Goal: Information Seeking & Learning: Check status

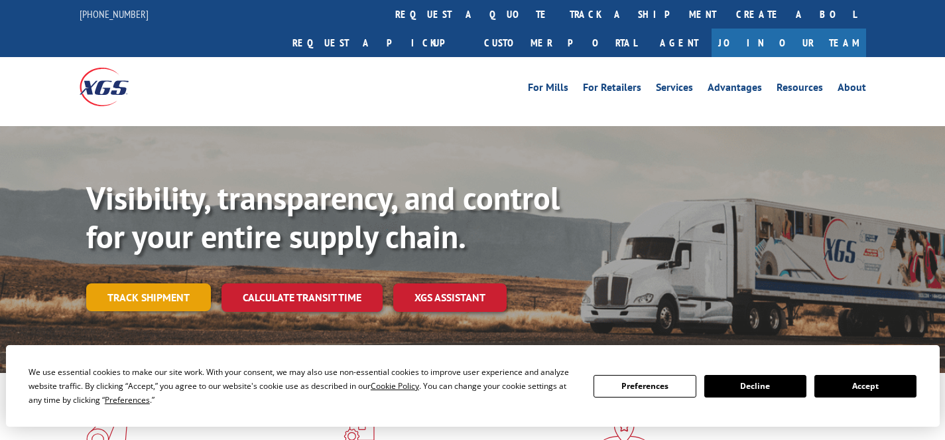
click at [172, 283] on link "Track shipment" at bounding box center [148, 297] width 125 height 28
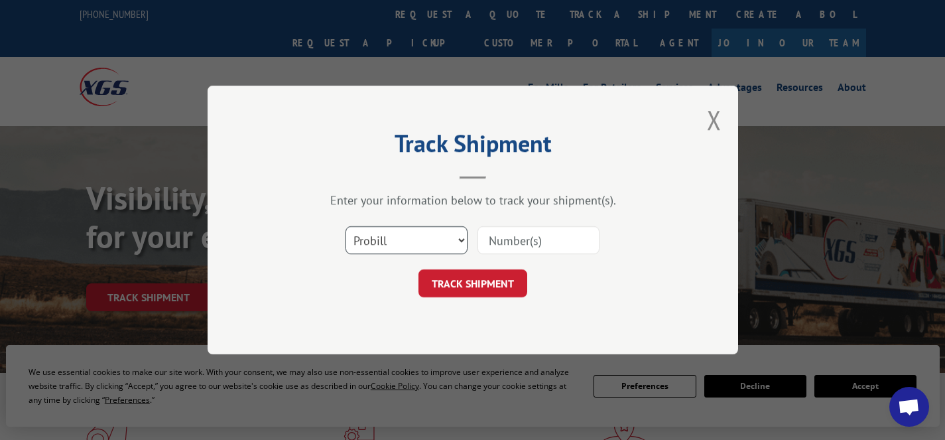
click at [409, 241] on select "Select category... Probill BOL PO" at bounding box center [407, 240] width 122 height 28
select select "po"
click at [346, 226] on select "Select category... Probill BOL PO" at bounding box center [407, 240] width 122 height 28
click at [526, 243] on input at bounding box center [539, 240] width 122 height 28
paste input "48544634"
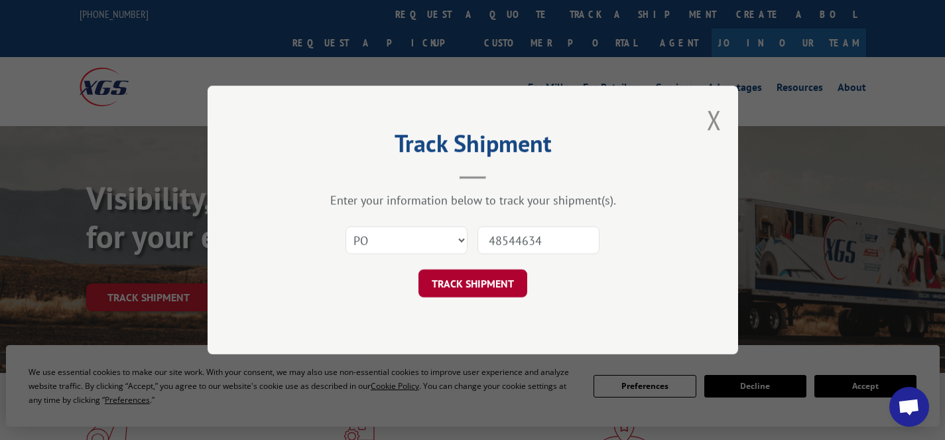
type input "48544634"
click at [491, 273] on button "TRACK SHIPMENT" at bounding box center [473, 283] width 109 height 28
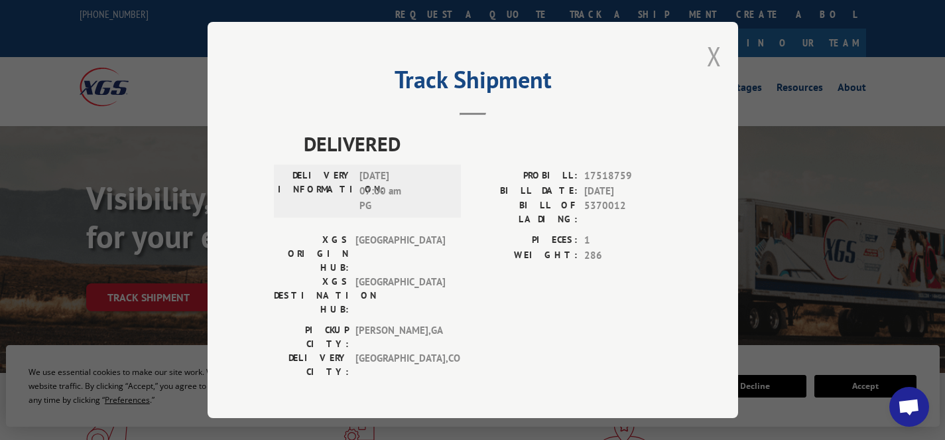
click at [713, 66] on button "Close modal" at bounding box center [714, 55] width 15 height 35
